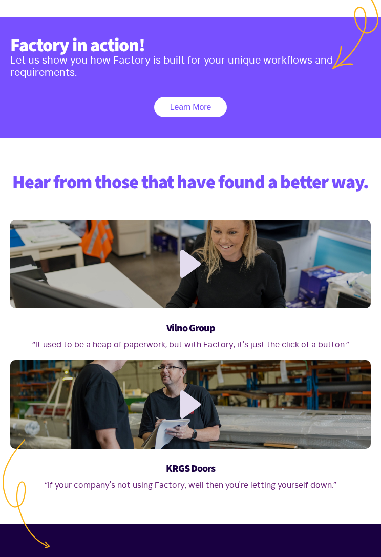
scroll to position [645, 0]
click at [193, 264] on link at bounding box center [191, 264] width 28 height 28
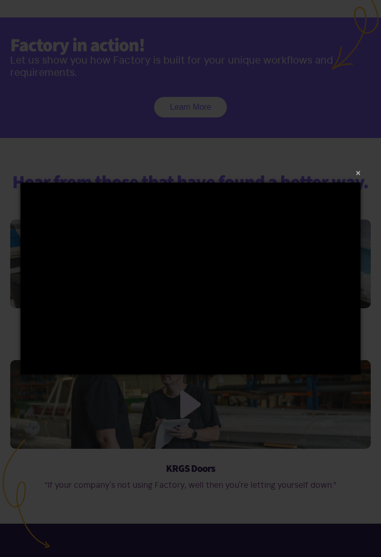
click at [358, 176] on button "×" at bounding box center [194, 173] width 340 height 23
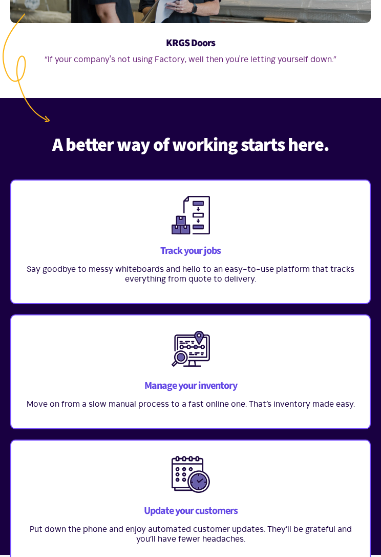
scroll to position [1073, 0]
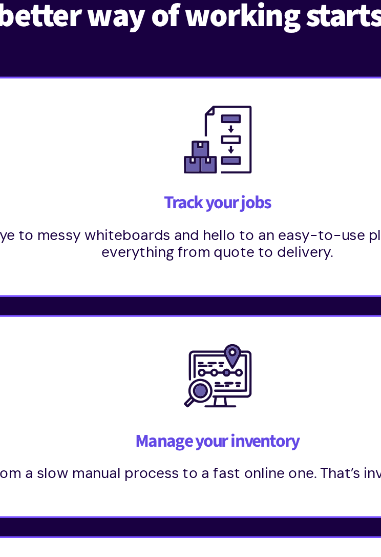
click at [128, 242] on h3 "Track your jobs" at bounding box center [191, 248] width 338 height 12
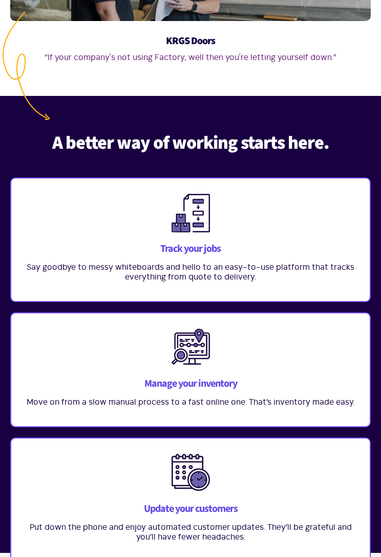
scroll to position [1117, 0]
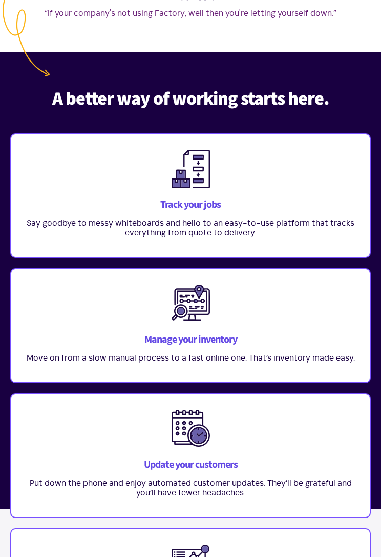
click at [205, 202] on h3 "Track your jobs" at bounding box center [191, 204] width 338 height 12
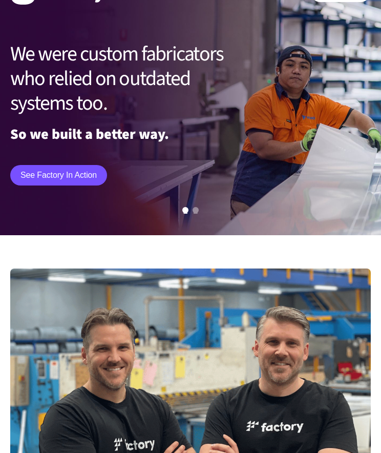
scroll to position [0, 0]
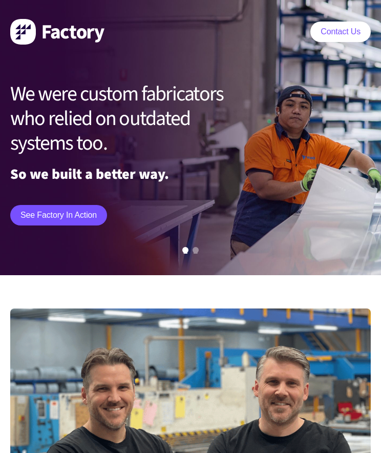
click at [81, 33] on img at bounding box center [57, 32] width 94 height 26
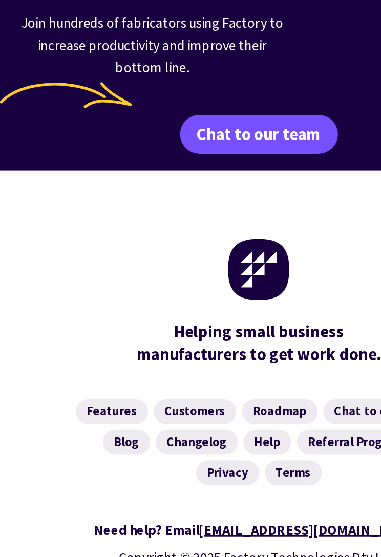
scroll to position [4712, 0]
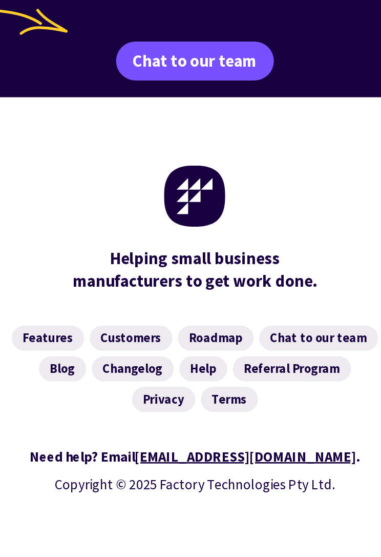
click at [56, 386] on link "Features" at bounding box center [82, 395] width 53 height 18
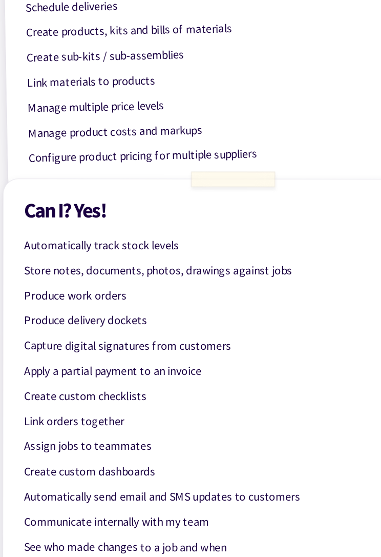
scroll to position [391, 0]
